Goal: Navigation & Orientation: Find specific page/section

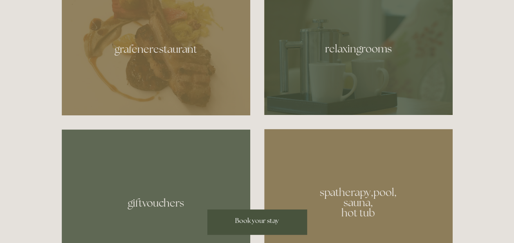
scroll to position [409, 0]
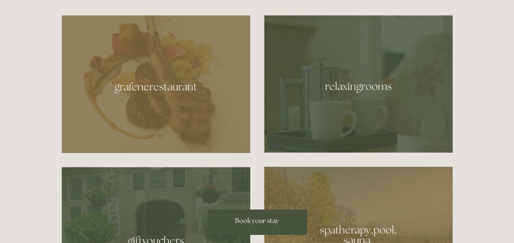
click at [332, 101] on div at bounding box center [358, 83] width 189 height 137
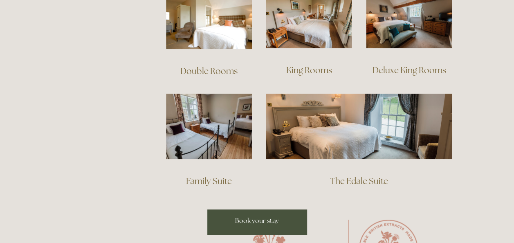
scroll to position [573, 0]
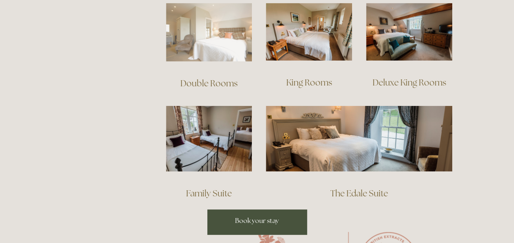
click at [208, 39] on img at bounding box center [209, 32] width 86 height 59
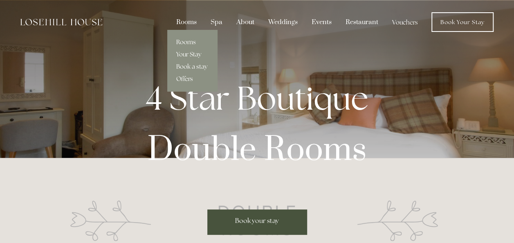
click at [188, 41] on link "Rooms" at bounding box center [192, 42] width 50 height 12
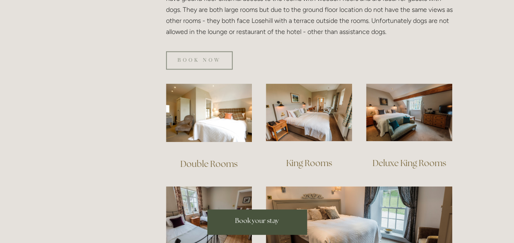
scroll to position [532, 0]
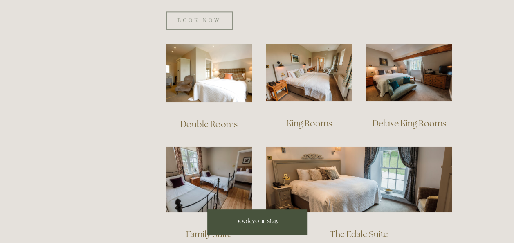
click at [304, 118] on link "King Rooms" at bounding box center [309, 123] width 46 height 11
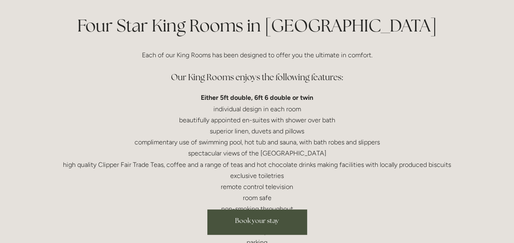
scroll to position [245, 0]
